Goal: Information Seeking & Learning: Learn about a topic

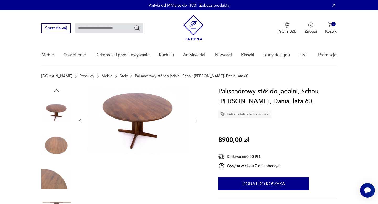
click at [194, 119] on icon "button" at bounding box center [196, 121] width 4 height 4
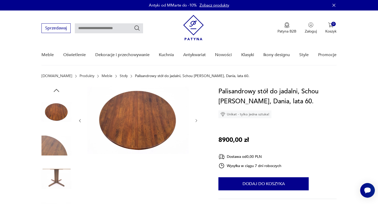
click at [194, 120] on icon "button" at bounding box center [196, 121] width 4 height 4
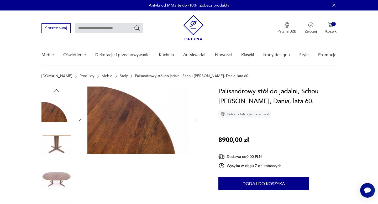
click at [194, 120] on icon "button" at bounding box center [196, 121] width 4 height 4
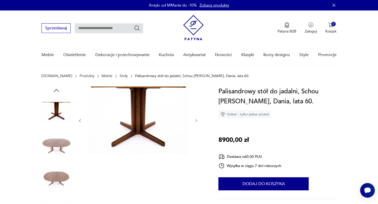
click at [194, 120] on icon "button" at bounding box center [196, 121] width 4 height 4
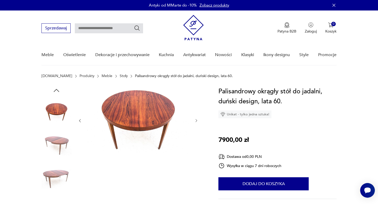
click at [196, 122] on icon "button" at bounding box center [196, 121] width 4 height 4
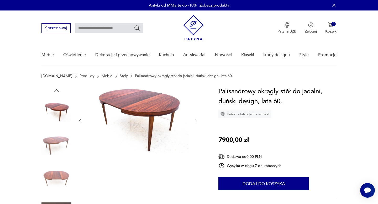
click at [196, 122] on icon "button" at bounding box center [196, 121] width 4 height 4
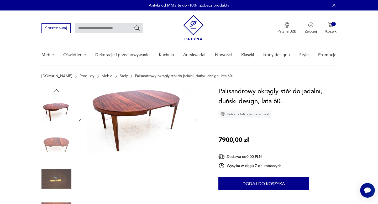
click at [196, 122] on icon "button" at bounding box center [196, 121] width 4 height 4
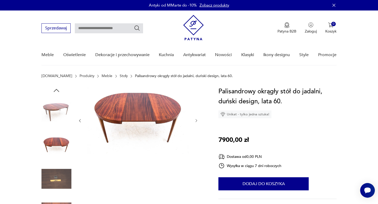
click at [196, 122] on icon "button" at bounding box center [196, 121] width 4 height 4
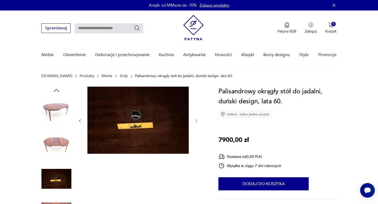
click at [196, 122] on icon "button" at bounding box center [196, 121] width 4 height 4
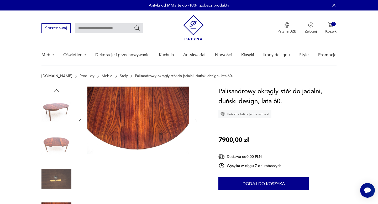
click at [58, 90] on icon "button" at bounding box center [56, 91] width 8 height 8
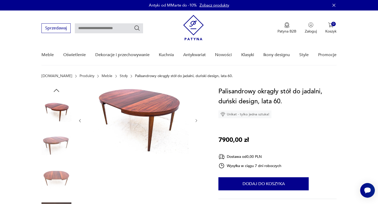
click at [58, 90] on icon "button" at bounding box center [56, 91] width 8 height 8
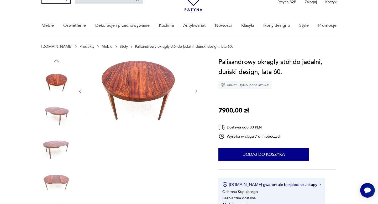
scroll to position [30, 0]
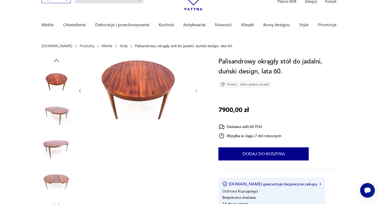
click at [195, 91] on icon "button" at bounding box center [196, 91] width 4 height 4
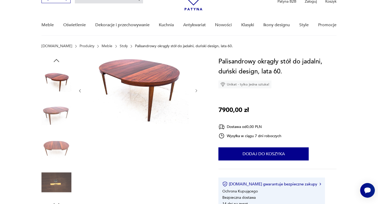
click at [195, 91] on icon "button" at bounding box center [196, 91] width 4 height 4
